Goal: Check status: Check status

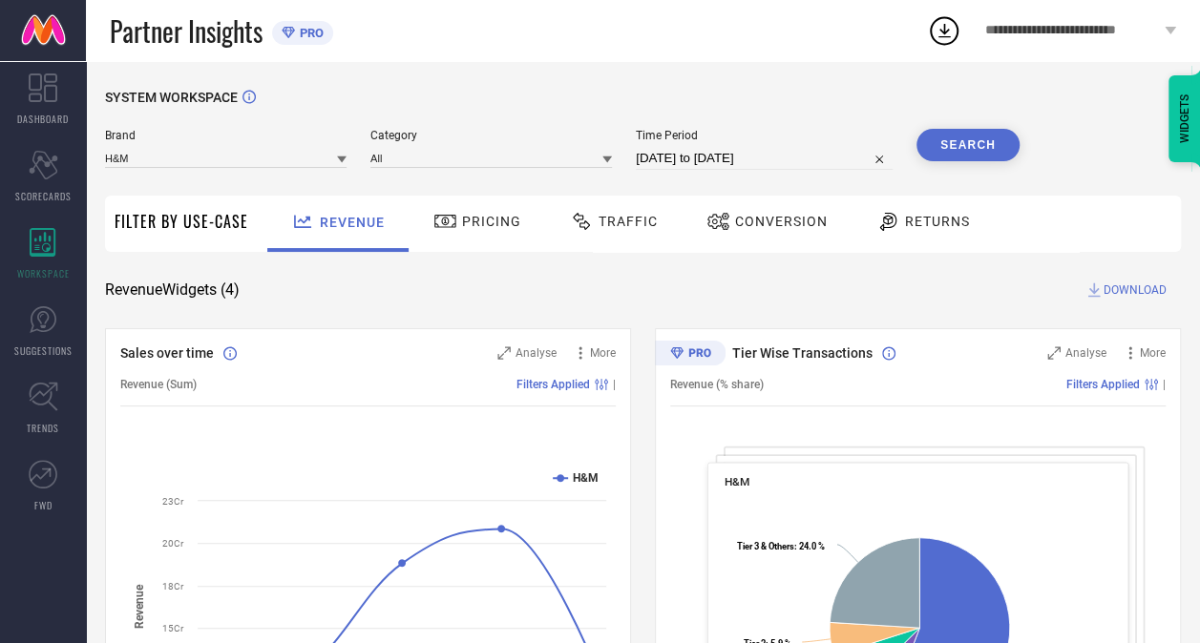
click at [757, 135] on span "Time Period" at bounding box center [764, 135] width 257 height 13
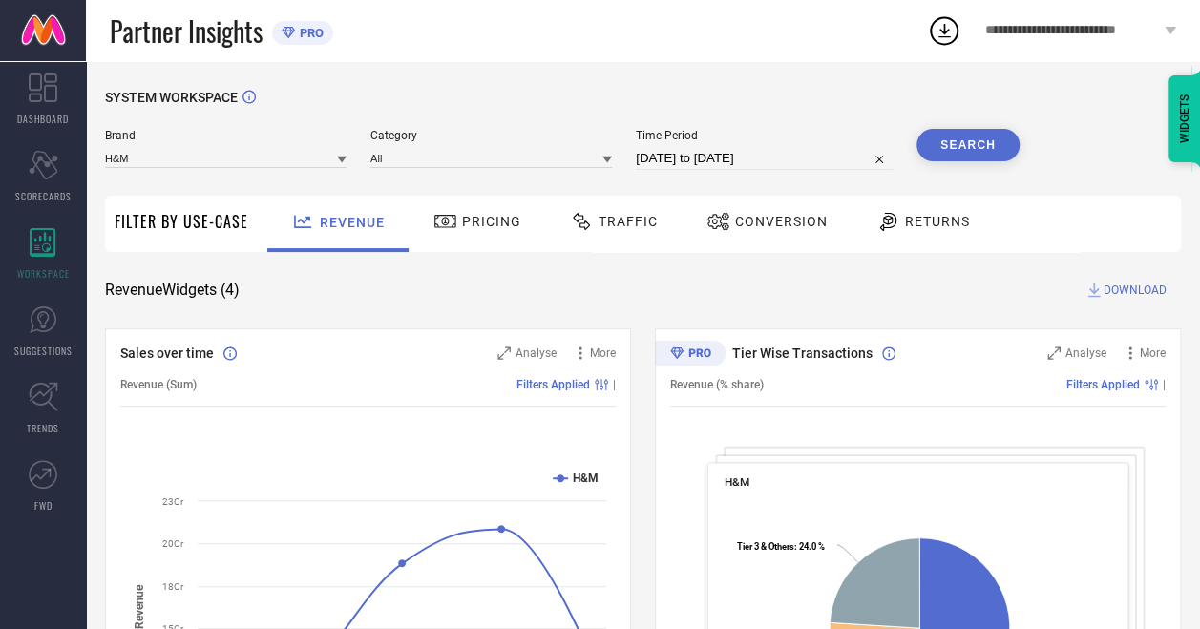
click at [734, 164] on input "[DATE] to [DATE]" at bounding box center [764, 158] width 257 height 23
select select "6"
select select "2025"
select select "7"
select select "2025"
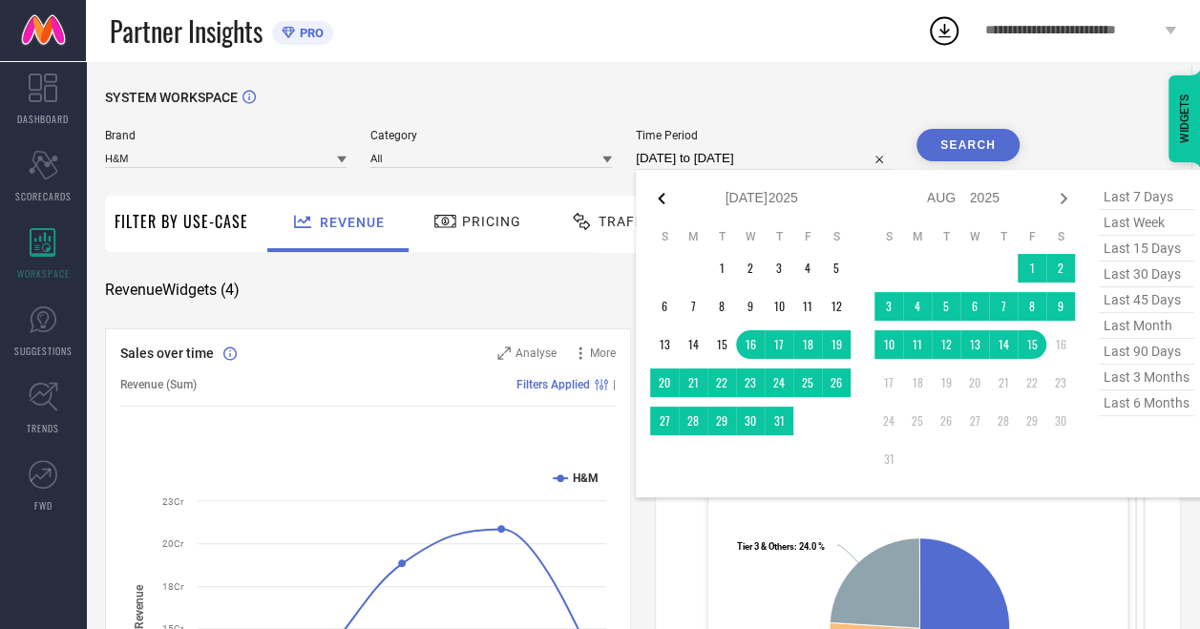
click at [660, 198] on icon at bounding box center [661, 198] width 7 height 11
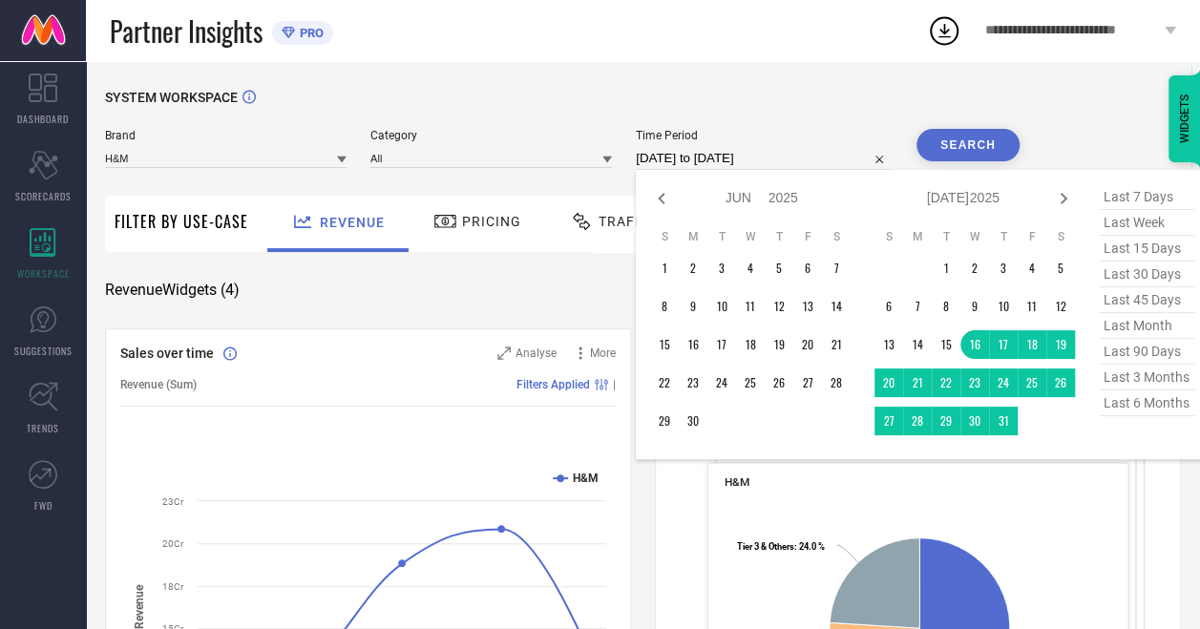
click at [660, 198] on icon at bounding box center [661, 198] width 7 height 11
select select "3"
select select "2025"
select select "4"
select select "2025"
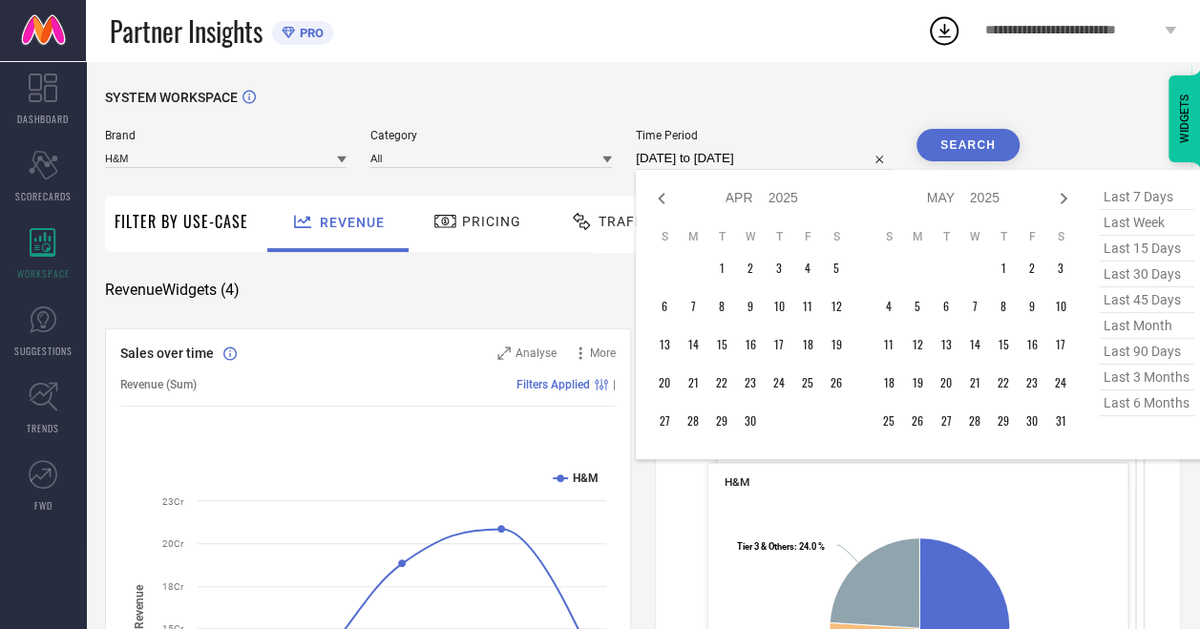
click at [660, 198] on icon at bounding box center [661, 198] width 7 height 11
select select "2"
select select "2025"
select select "3"
select select "2025"
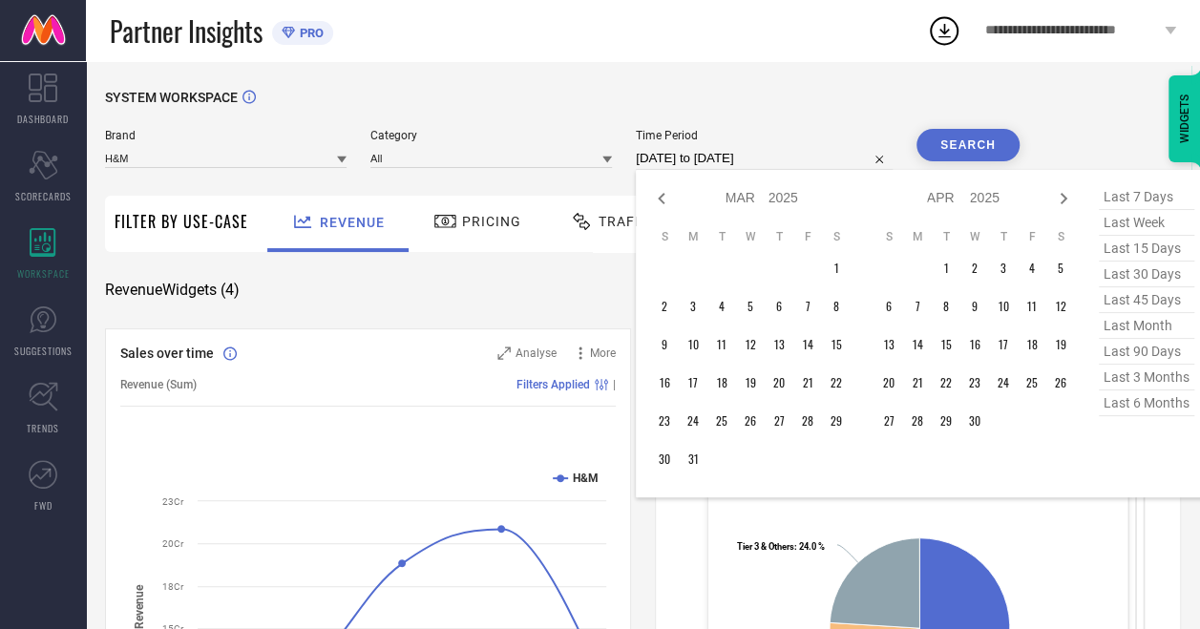
click at [660, 198] on icon at bounding box center [661, 198] width 7 height 11
select select "1"
select select "2025"
select select "2"
select select "2025"
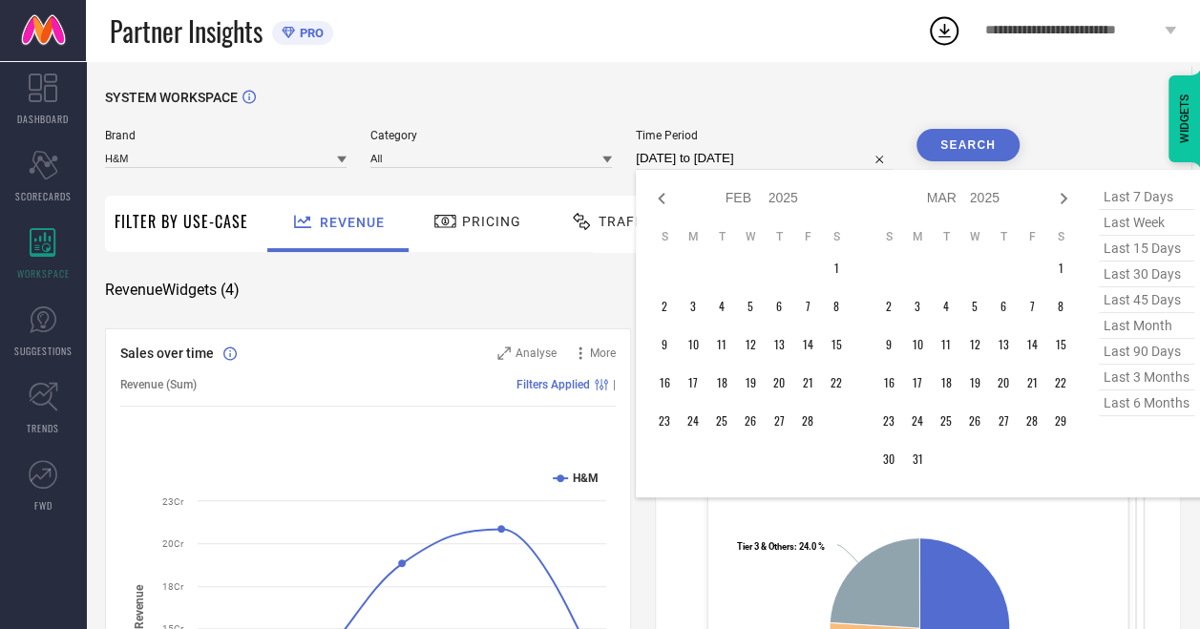
click at [660, 198] on icon at bounding box center [661, 198] width 7 height 11
select select "2025"
select select "1"
select select "2025"
click at [660, 198] on icon at bounding box center [661, 198] width 7 height 11
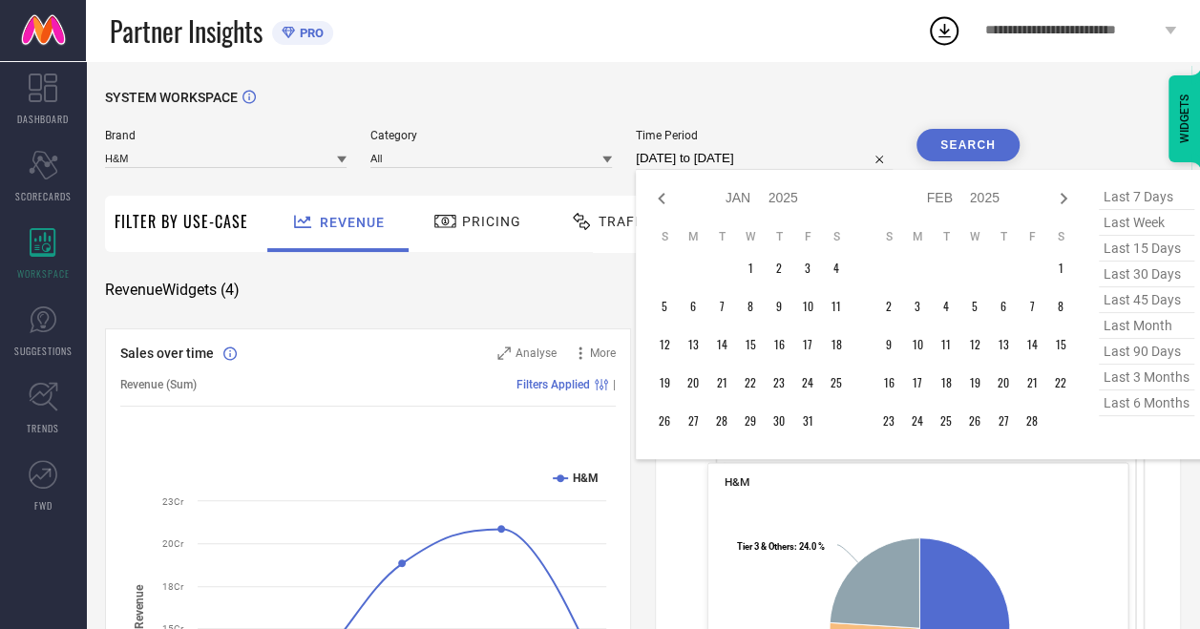
select select "11"
select select "2024"
select select "2025"
click at [660, 198] on icon at bounding box center [661, 198] width 7 height 11
select select "10"
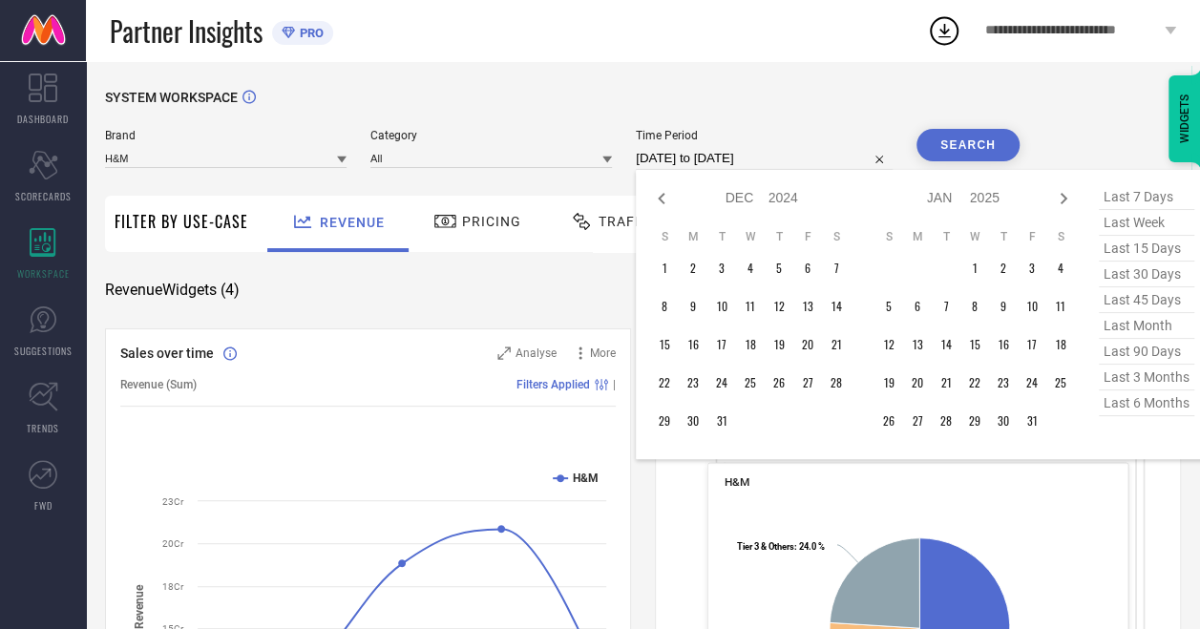
select select "2024"
select select "11"
select select "2024"
click at [660, 198] on icon at bounding box center [661, 198] width 7 height 11
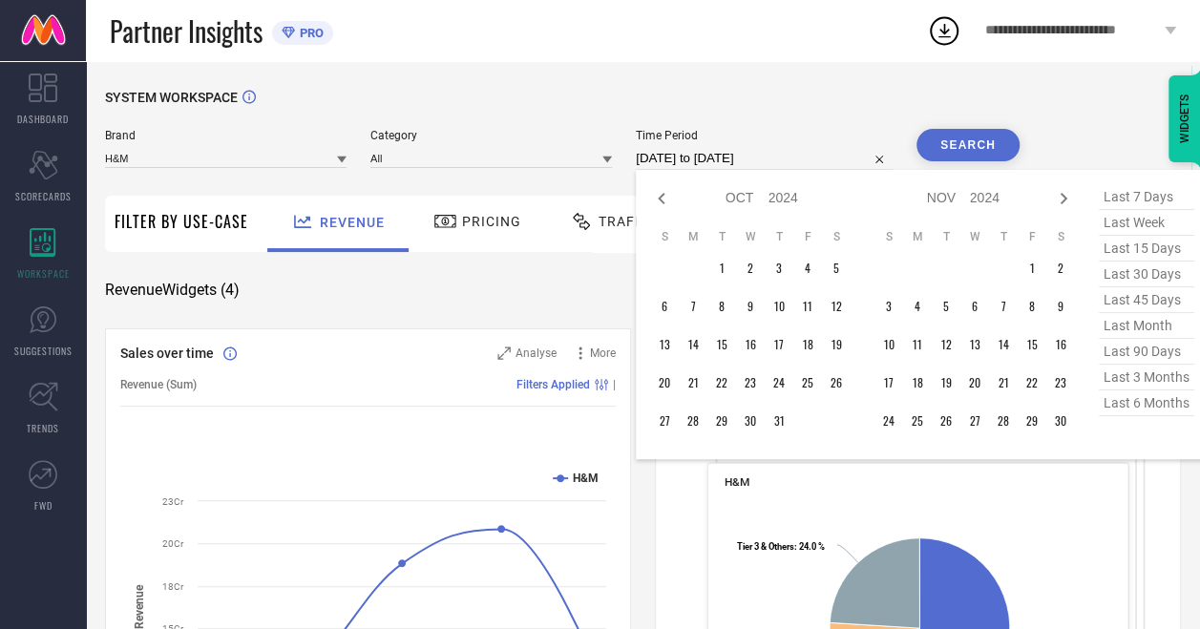
select select "8"
select select "2024"
select select "9"
select select "2024"
click at [660, 198] on icon at bounding box center [661, 198] width 7 height 11
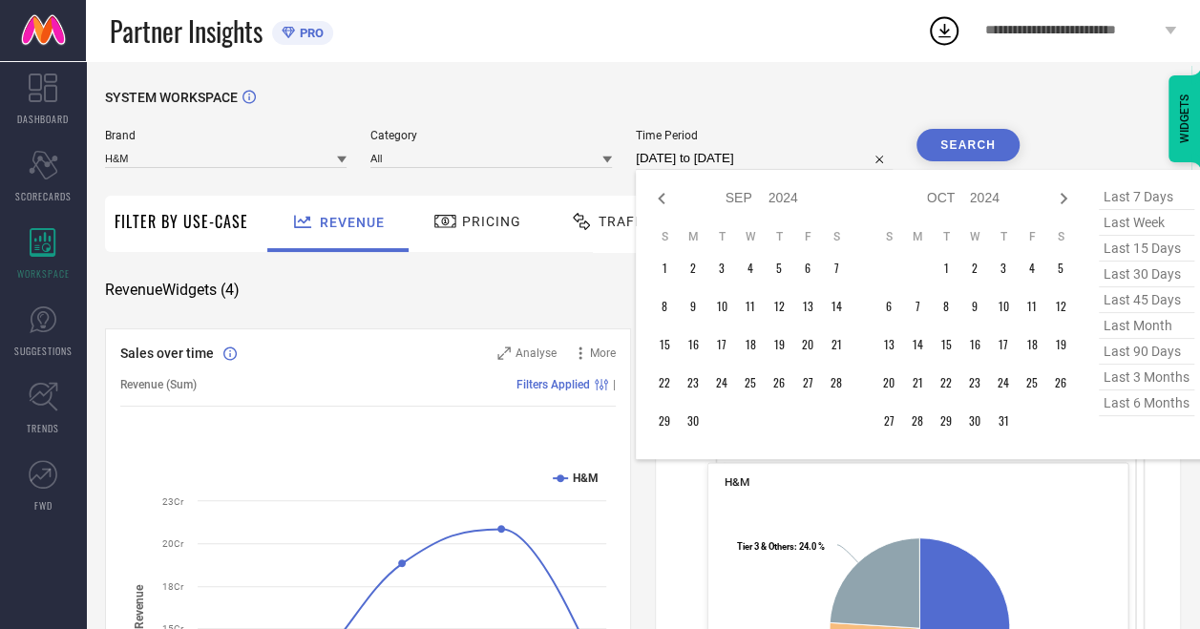
select select "7"
select select "2024"
select select "8"
select select "2024"
click at [666, 204] on icon at bounding box center [661, 198] width 23 height 23
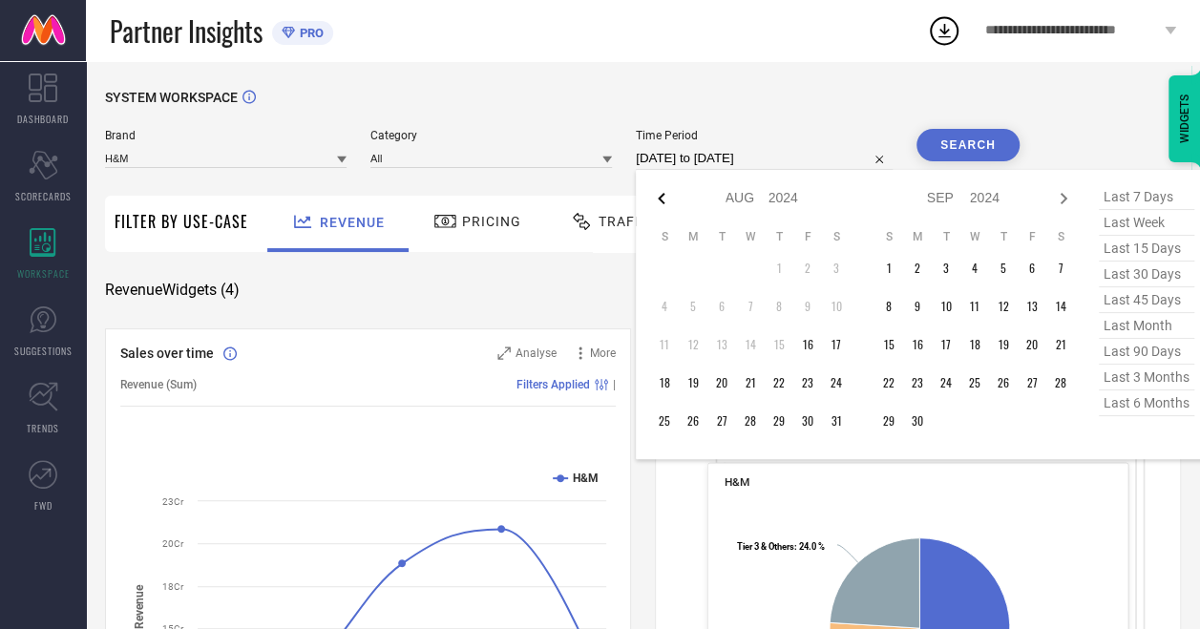
select select "6"
select select "2024"
select select "7"
select select "2024"
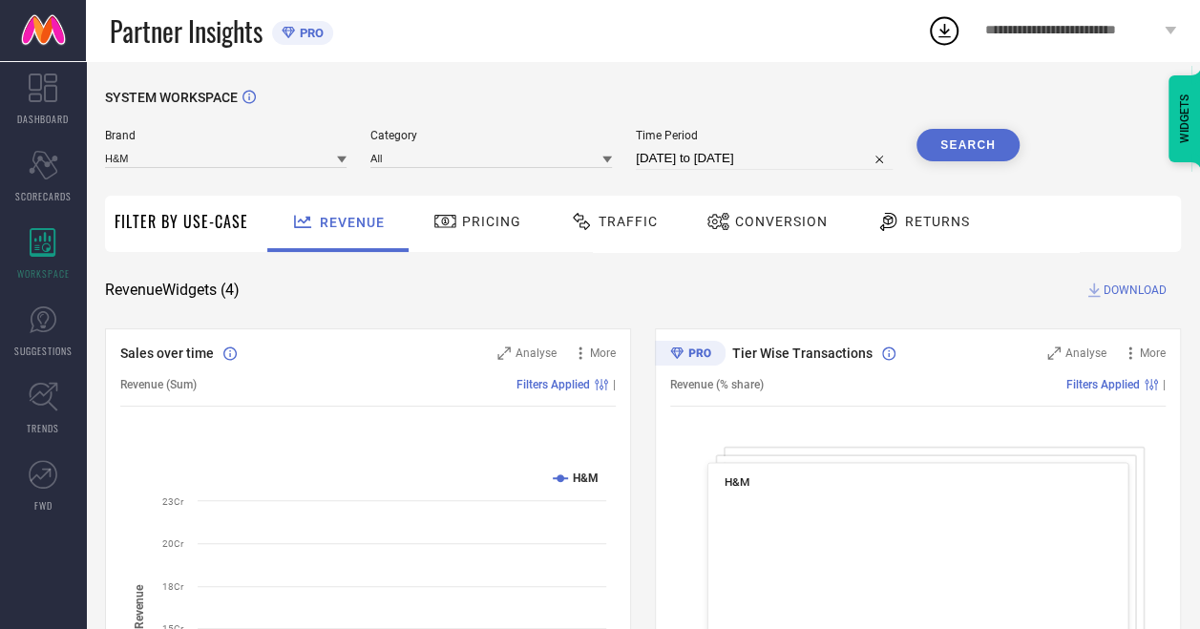
click at [678, 155] on input "[DATE] to [DATE]" at bounding box center [764, 158] width 257 height 23
select select "6"
select select "2025"
select select "7"
select select "2025"
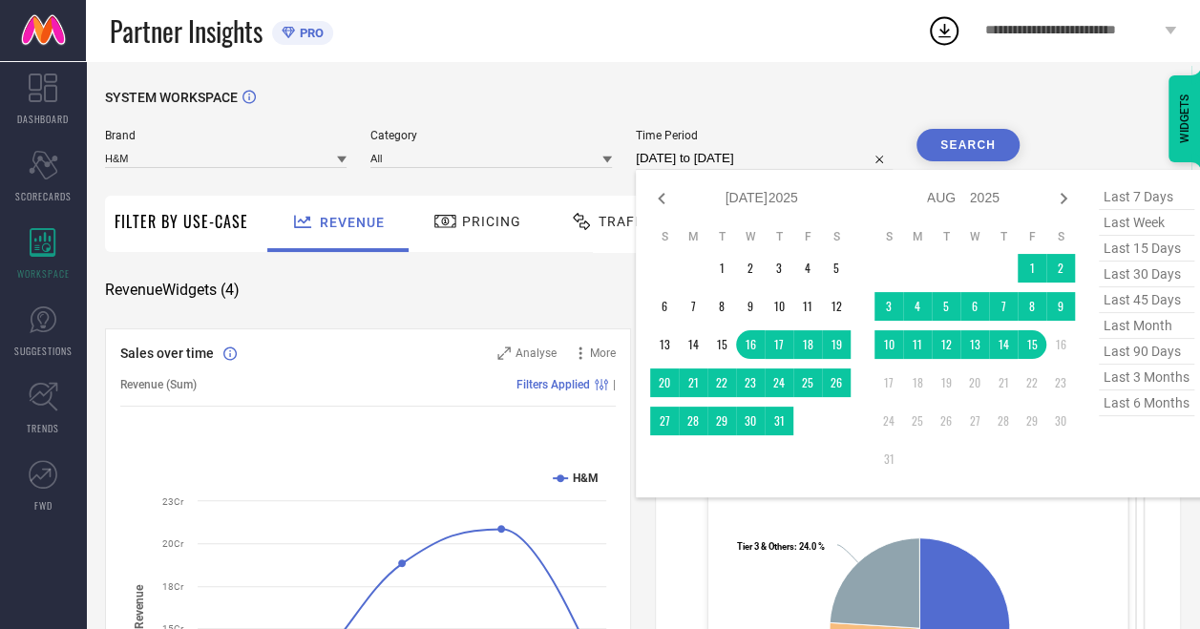
click at [678, 155] on input "[DATE] to [DATE]" at bounding box center [764, 158] width 257 height 23
